Goal: Task Accomplishment & Management: Manage account settings

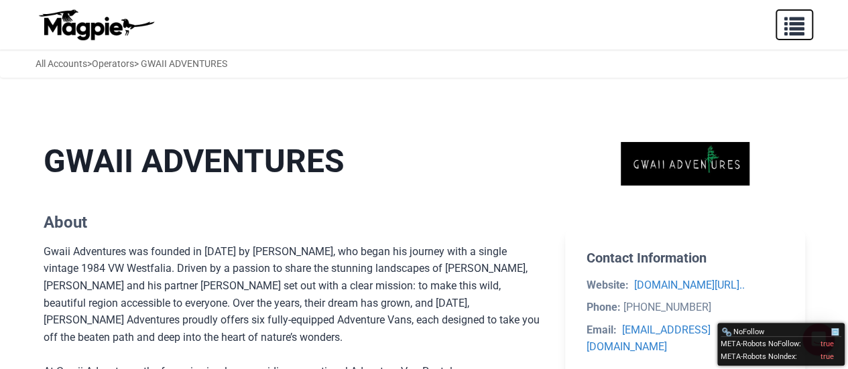
click at [798, 32] on span "button" at bounding box center [794, 23] width 20 height 20
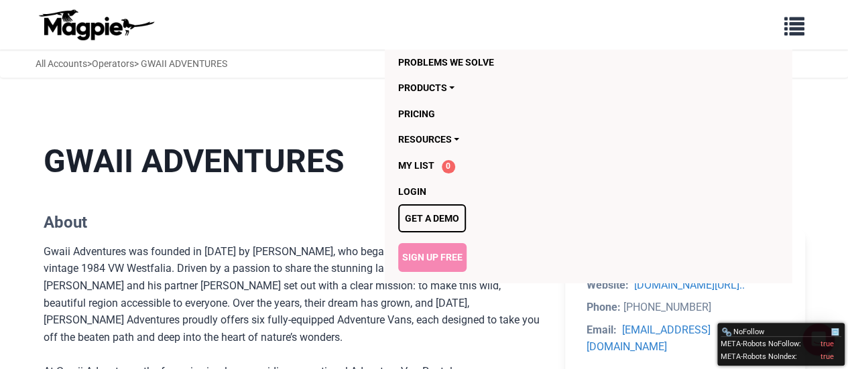
click at [439, 265] on link "Sign Up Free" at bounding box center [432, 257] width 68 height 28
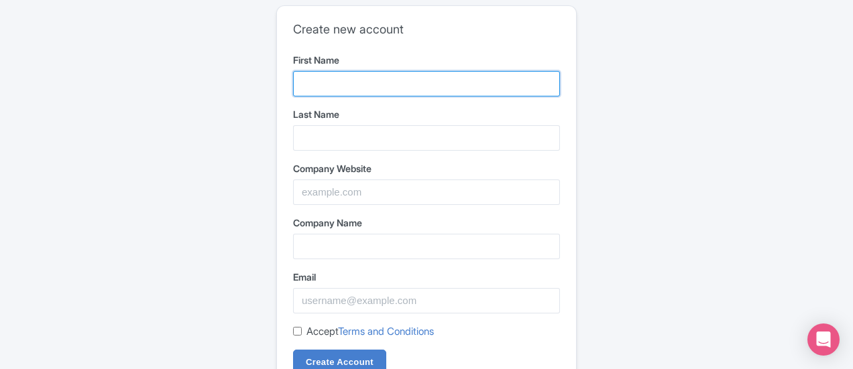
click at [327, 90] on input "First Name" at bounding box center [426, 83] width 267 height 25
paste input "Full Tide"
type input "Full Tide"
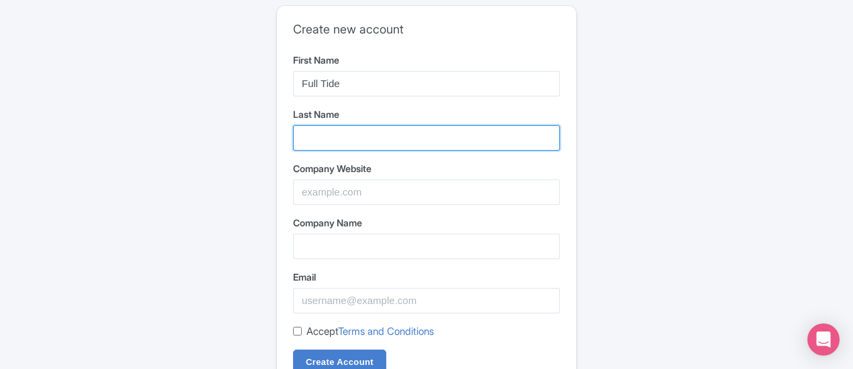
click at [339, 144] on input "Last Name" at bounding box center [426, 137] width 267 height 25
paste input "Ocean Safaris"
type input "Ocean Safaris"
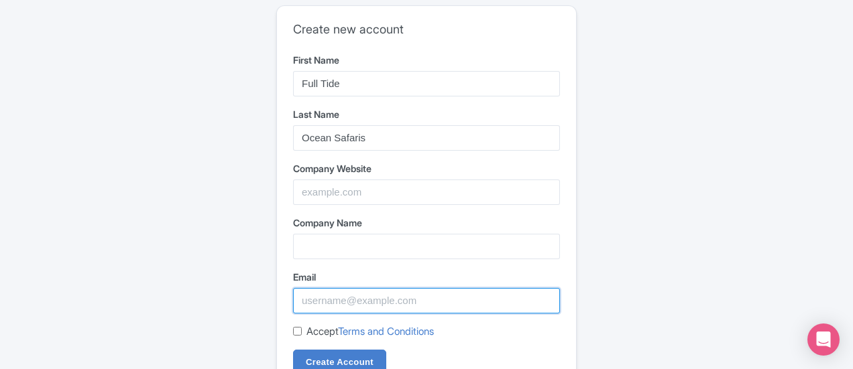
click at [320, 297] on input "Email" at bounding box center [426, 300] width 267 height 25
paste input "fulltideoceansafaris@gmail.com"
type input "fulltideoceansafaris@gmail.com"
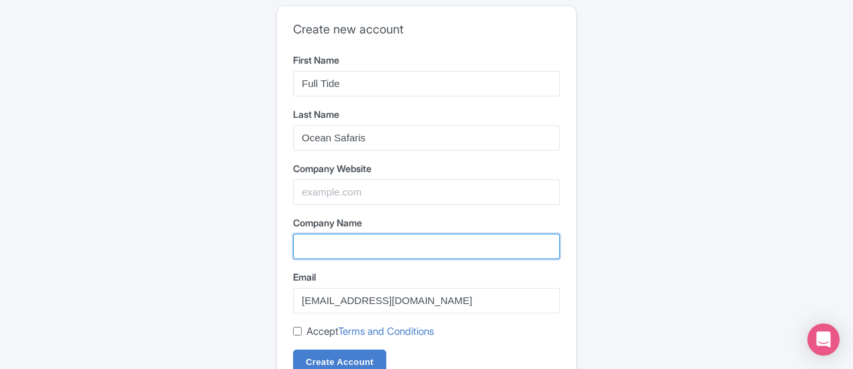
click at [365, 247] on input "Company Name" at bounding box center [426, 246] width 267 height 25
click at [314, 241] on input "Company Name" at bounding box center [426, 246] width 267 height 25
paste input "Full-Tide Ocean Safaris"
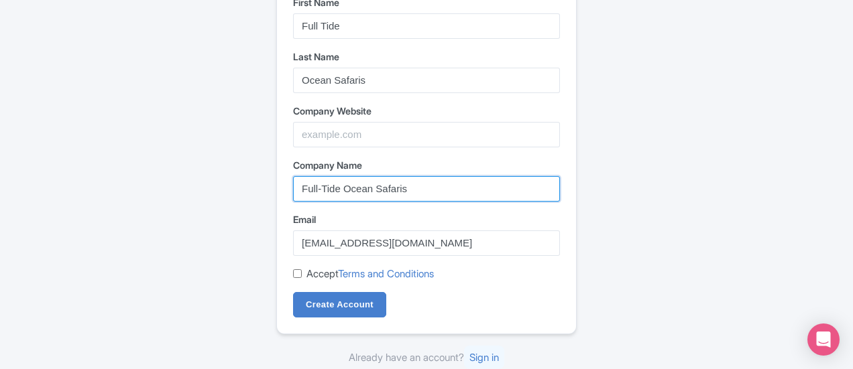
type input "Full-Tide Ocean Safaris"
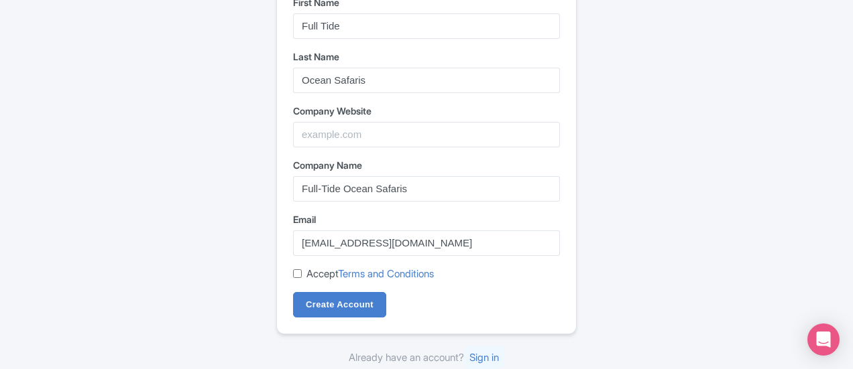
click at [298, 264] on form "First Name Full Tide Last Name Ocean Safaris Company Website Company Name Full-…" at bounding box center [426, 156] width 267 height 323
click at [301, 274] on input "Accept Terms and Conditions" at bounding box center [297, 273] width 9 height 9
checkbox input "true"
click at [334, 296] on input "Create Account" at bounding box center [339, 304] width 93 height 25
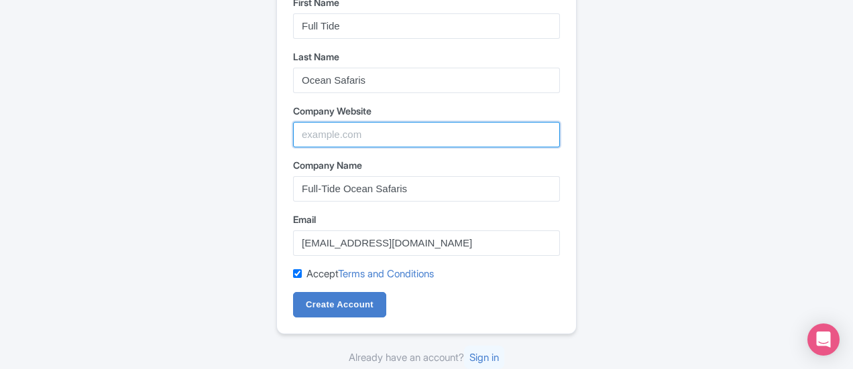
click at [317, 144] on input "Company Website" at bounding box center [426, 134] width 267 height 25
paste input "https://fulltidewhalewatching.ca/"
type input "https://fulltidewhalewatching.ca/"
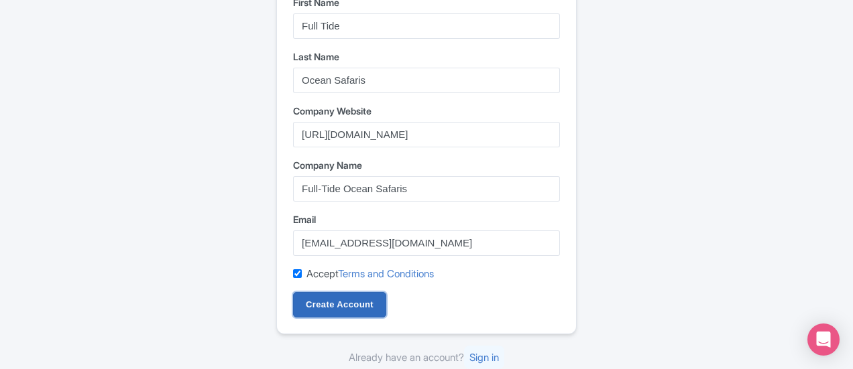
click at [343, 309] on input "Create Account" at bounding box center [339, 304] width 93 height 25
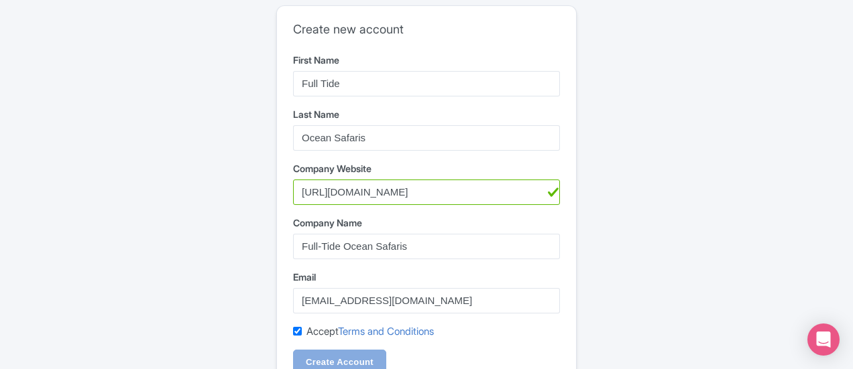
scroll to position [0, 0]
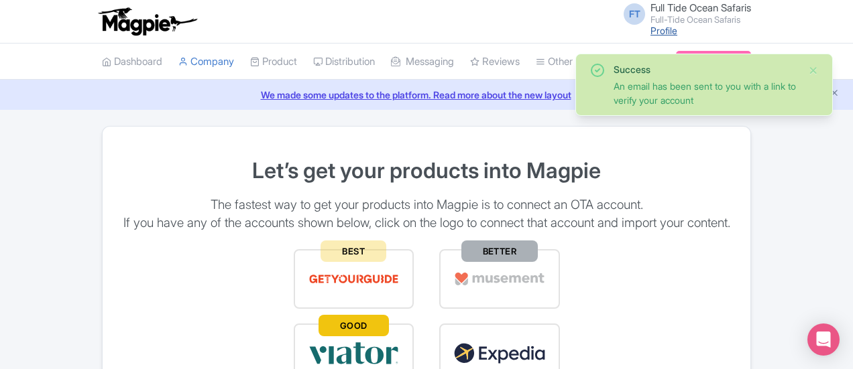
click at [677, 29] on link "Profile" at bounding box center [663, 30] width 27 height 11
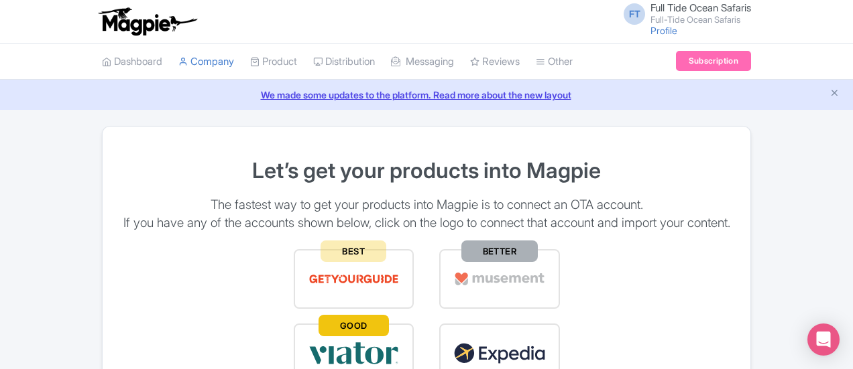
click at [833, 89] on icon "Close announcement" at bounding box center [834, 93] width 10 height 10
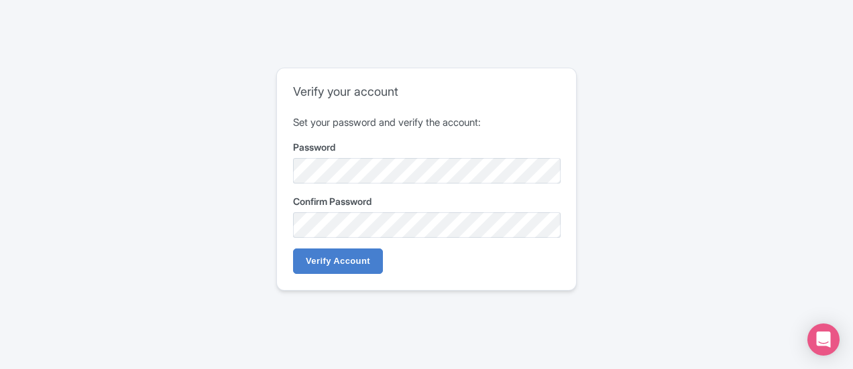
drag, startPoint x: 343, startPoint y: 274, endPoint x: 365, endPoint y: 262, distance: 25.2
click at [344, 274] on div "Verify your account Set your password and verify the account: Password Confirm …" at bounding box center [426, 179] width 299 height 222
click at [365, 262] on input "Verify Account" at bounding box center [338, 261] width 90 height 25
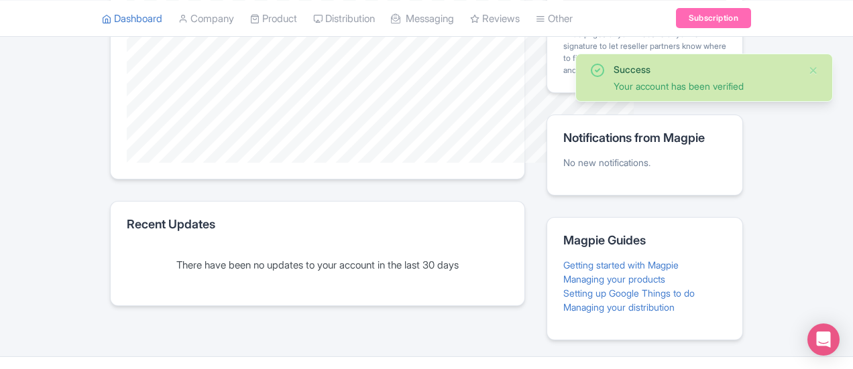
scroll to position [385, 0]
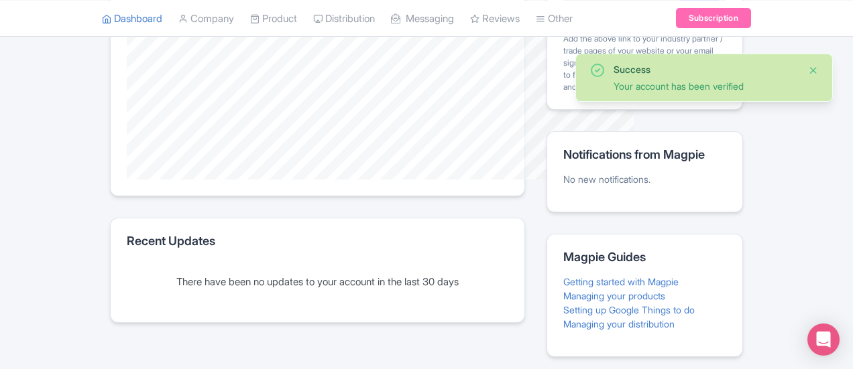
click at [814, 66] on button "Close" at bounding box center [813, 70] width 11 height 16
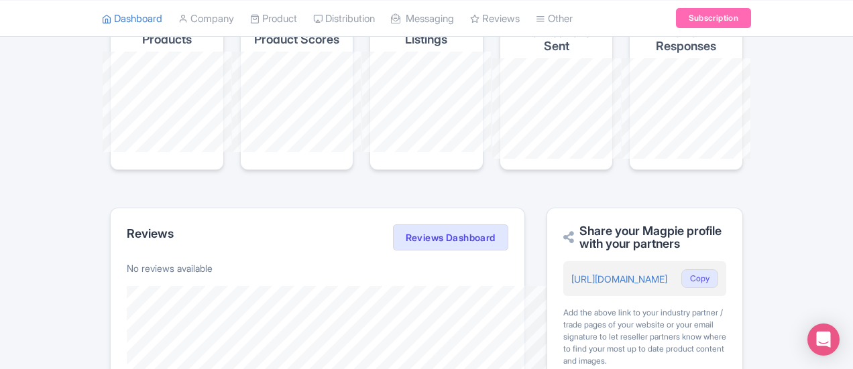
scroll to position [0, 0]
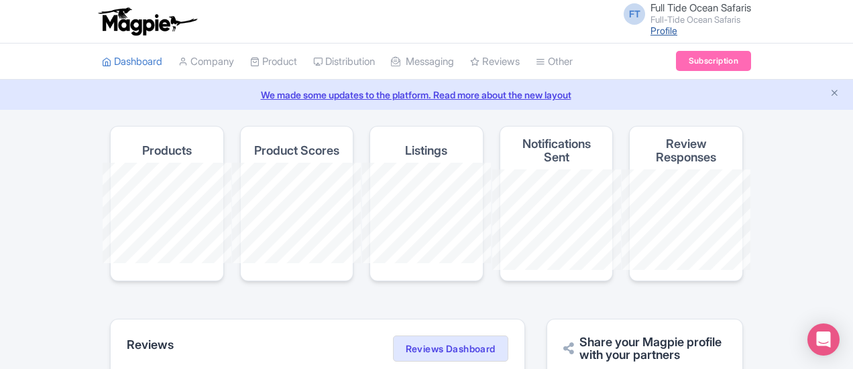
click at [677, 32] on link "Profile" at bounding box center [663, 30] width 27 height 11
click at [835, 89] on icon "Close announcement" at bounding box center [834, 93] width 10 height 10
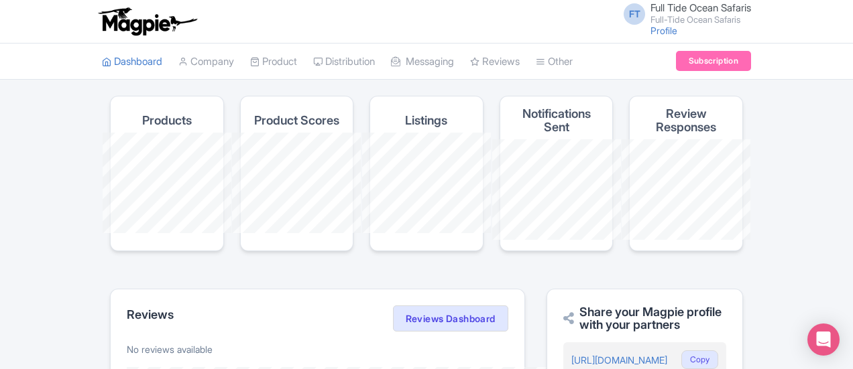
click at [645, 17] on span "FT" at bounding box center [633, 13] width 21 height 21
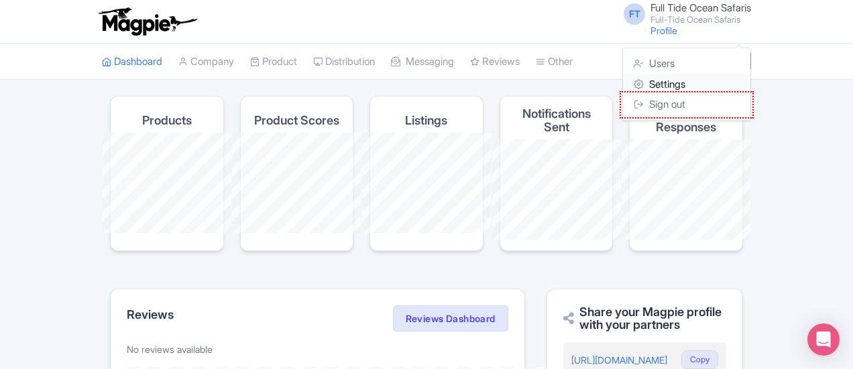
click at [750, 85] on link "Settings" at bounding box center [686, 84] width 127 height 21
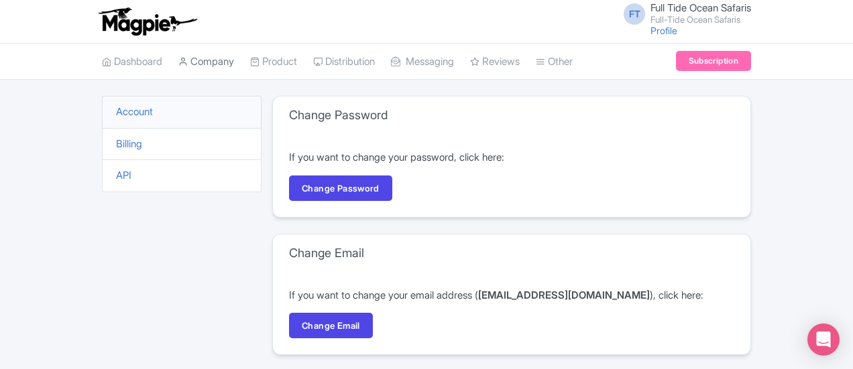
click at [178, 63] on link "Company" at bounding box center [206, 62] width 56 height 37
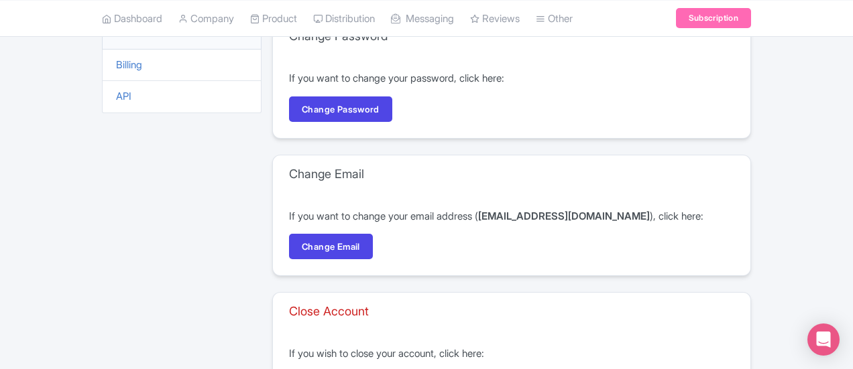
scroll to position [193, 0]
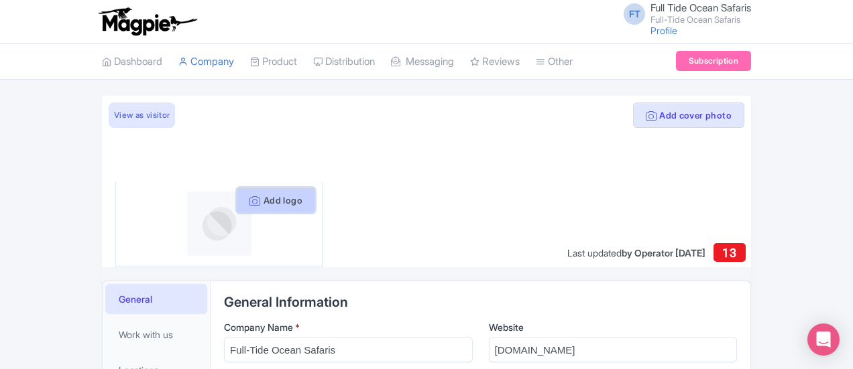
click at [237, 201] on button "Add logo" at bounding box center [276, 200] width 78 height 25
click at [256, 199] on button "Add logo" at bounding box center [276, 200] width 78 height 25
click at [245, 206] on button "Add logo" at bounding box center [276, 200] width 78 height 25
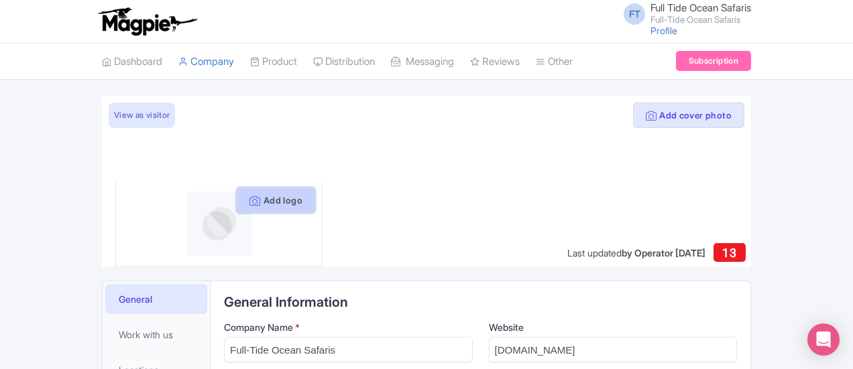
click at [249, 204] on button "Add logo" at bounding box center [276, 200] width 78 height 25
click at [255, 199] on button "Add logo" at bounding box center [276, 200] width 78 height 25
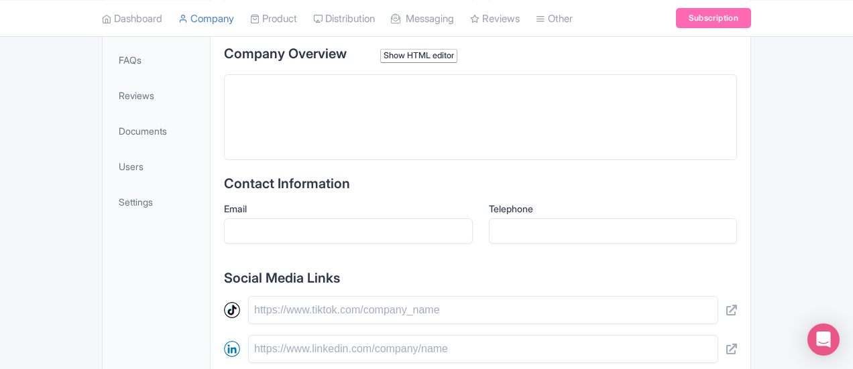
scroll to position [111, 0]
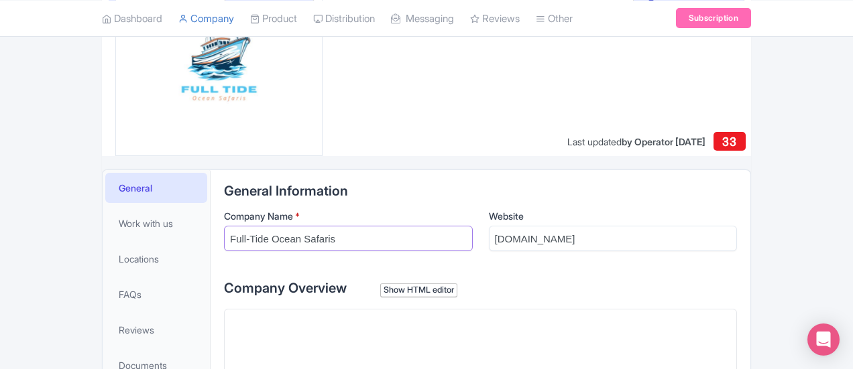
click at [286, 241] on input "Full-Tide Ocean Safaris" at bounding box center [348, 238] width 249 height 25
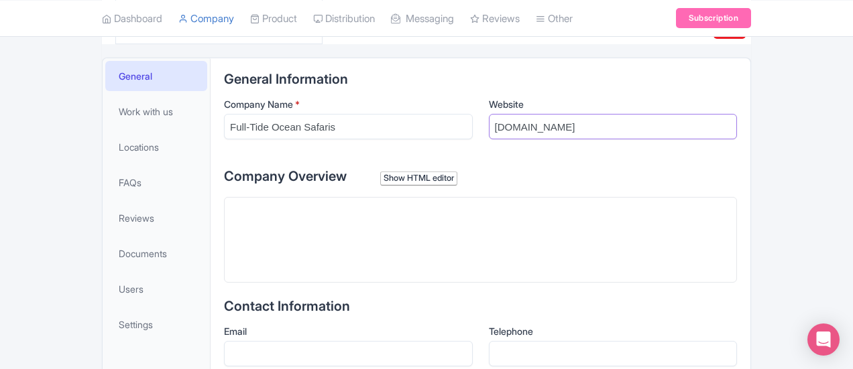
click at [650, 132] on input "[DOMAIN_NAME]" at bounding box center [613, 126] width 249 height 25
click at [241, 239] on trix-editor at bounding box center [480, 240] width 513 height 86
paste trix-editor "<div>Full Tide Ocean Safaris is a premier whale watching tour operator based on…"
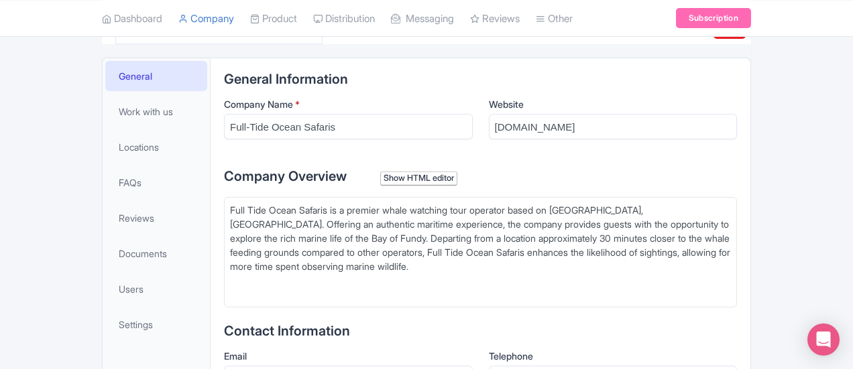
paste trix-editor "Guests embark on whale watching adventures aboard a 42-foot fishing vessel, des…"
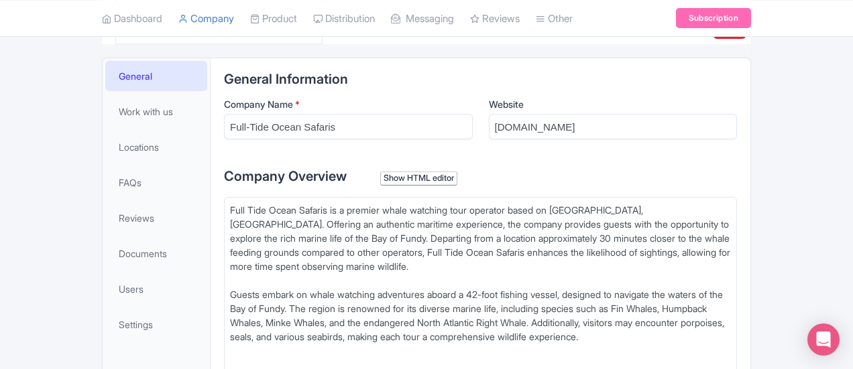
paste trix-editor "For those interested in joining a tour, reservations can be made through the Fu…"
type trix-editor "<div>Full Tide Ocean Safaris is a premier whale watching tour operator based on…"
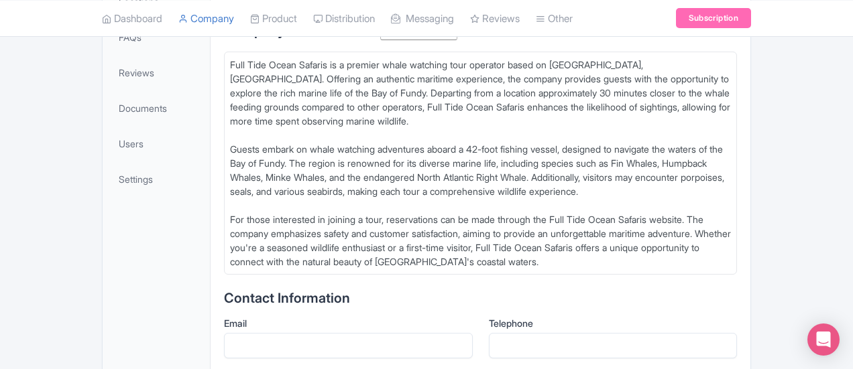
scroll to position [446, 0]
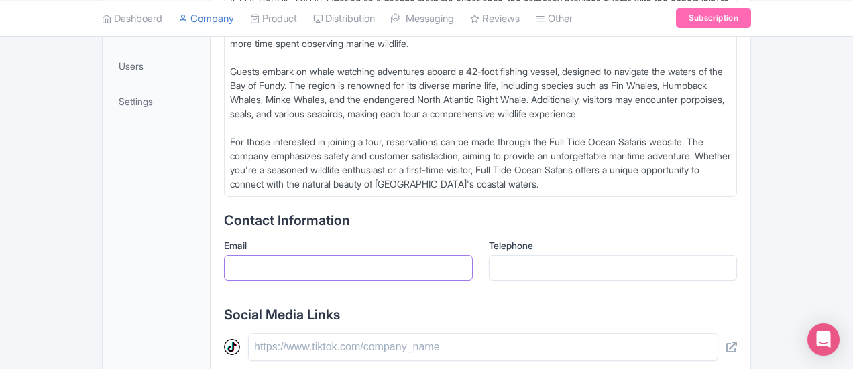
drag, startPoint x: 217, startPoint y: 235, endPoint x: 227, endPoint y: 229, distance: 12.1
click at [224, 255] on input "Email" at bounding box center [348, 267] width 249 height 25
paste input "[EMAIL_ADDRESS][DOMAIN_NAME]"
type input "[EMAIL_ADDRESS][DOMAIN_NAME]"
click at [568, 255] on input "Telephone" at bounding box center [613, 267] width 249 height 25
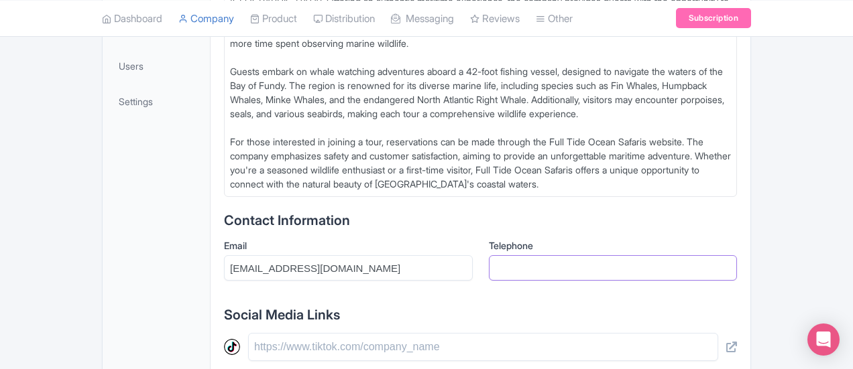
paste input "[PHONE_NUMBER]"
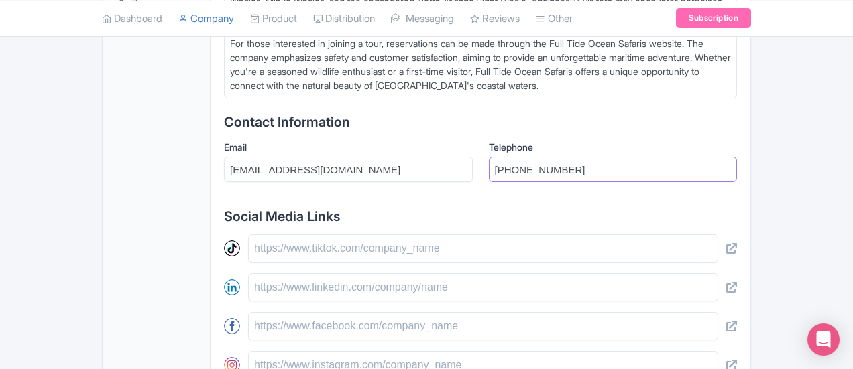
scroll to position [558, 0]
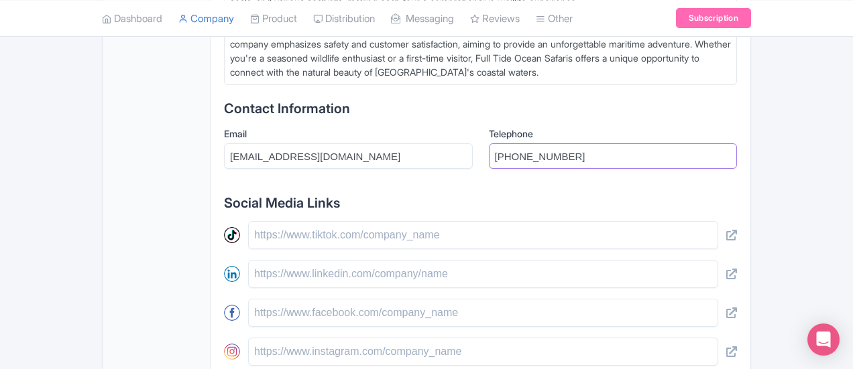
type input "[PHONE_NUMBER]"
click at [248, 221] on input "text" at bounding box center [483, 235] width 470 height 28
click at [248, 299] on input "text" at bounding box center [483, 313] width 470 height 28
paste input "https://www.facebook.com/people/Full-Tide-Whale-Watching-Tours/61561260837555/"
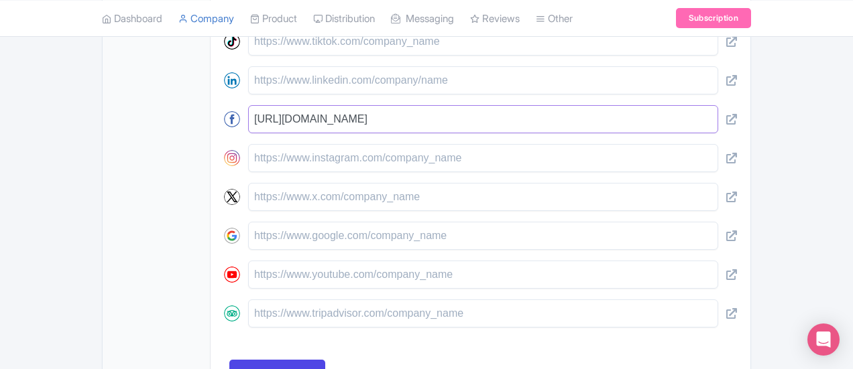
scroll to position [796, 0]
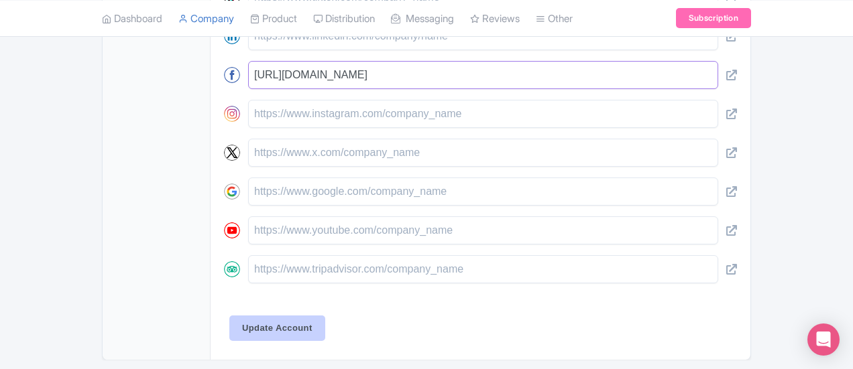
type input "https://www.facebook.com/people/Full-Tide-Whale-Watching-Tours/61561260837555/"
click at [237, 316] on input "Update Account" at bounding box center [277, 328] width 96 height 25
